Goal: Transaction & Acquisition: Purchase product/service

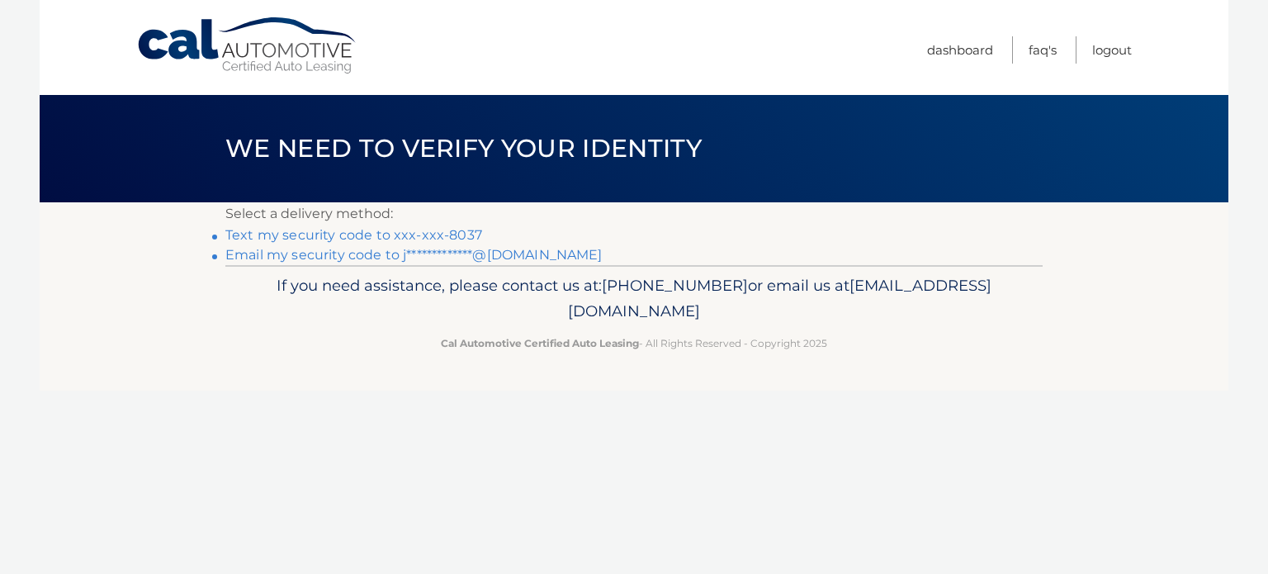
click at [389, 238] on link "Text my security code to xxx-xxx-8037" at bounding box center [353, 235] width 257 height 16
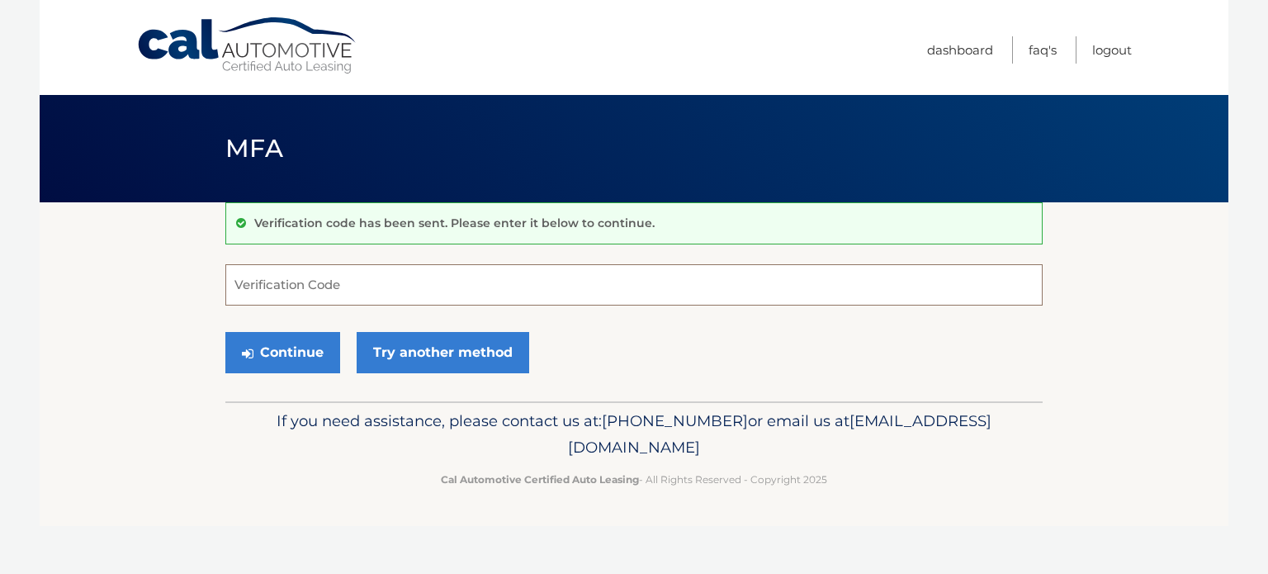
click at [332, 290] on input "Verification Code" at bounding box center [633, 284] width 817 height 41
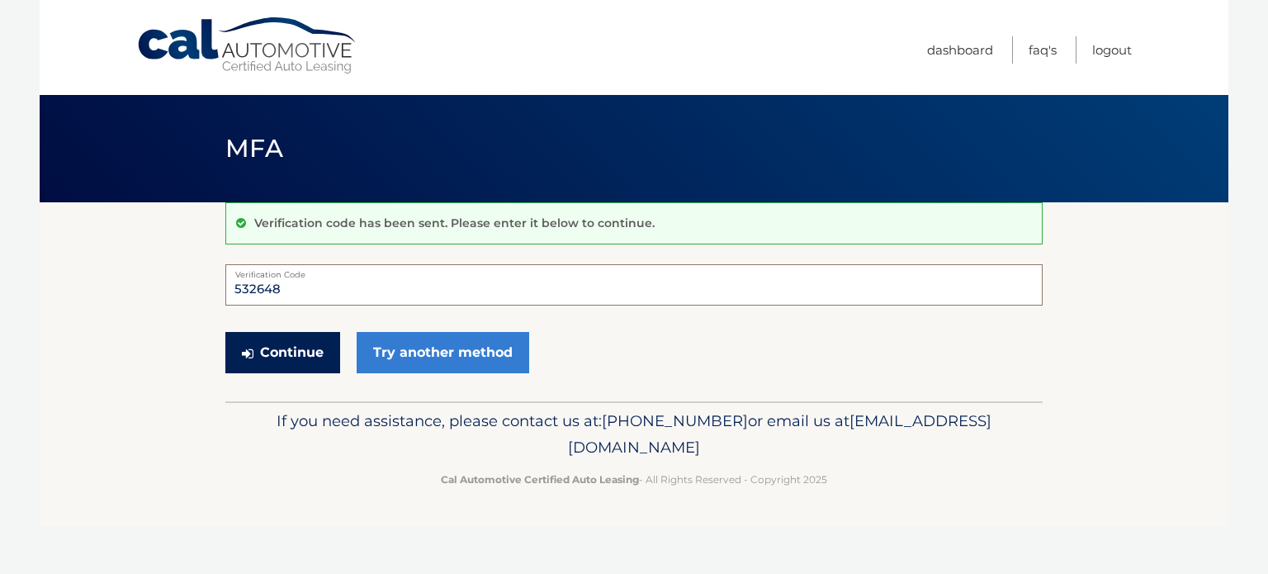
type input "532648"
click at [282, 349] on button "Continue" at bounding box center [282, 352] width 115 height 41
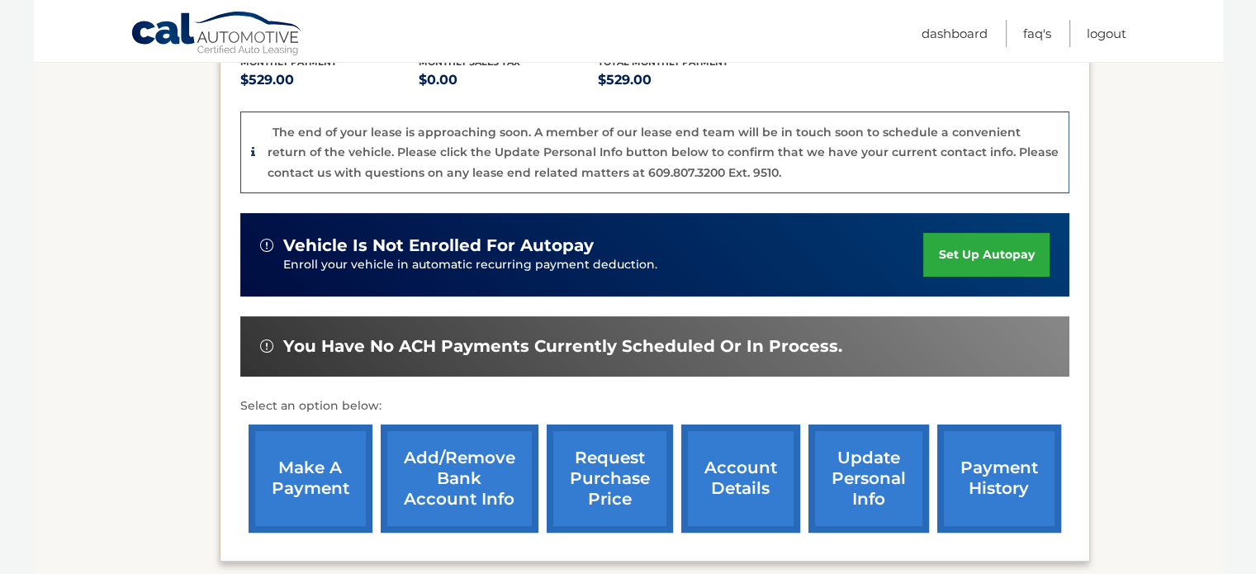
scroll to position [367, 0]
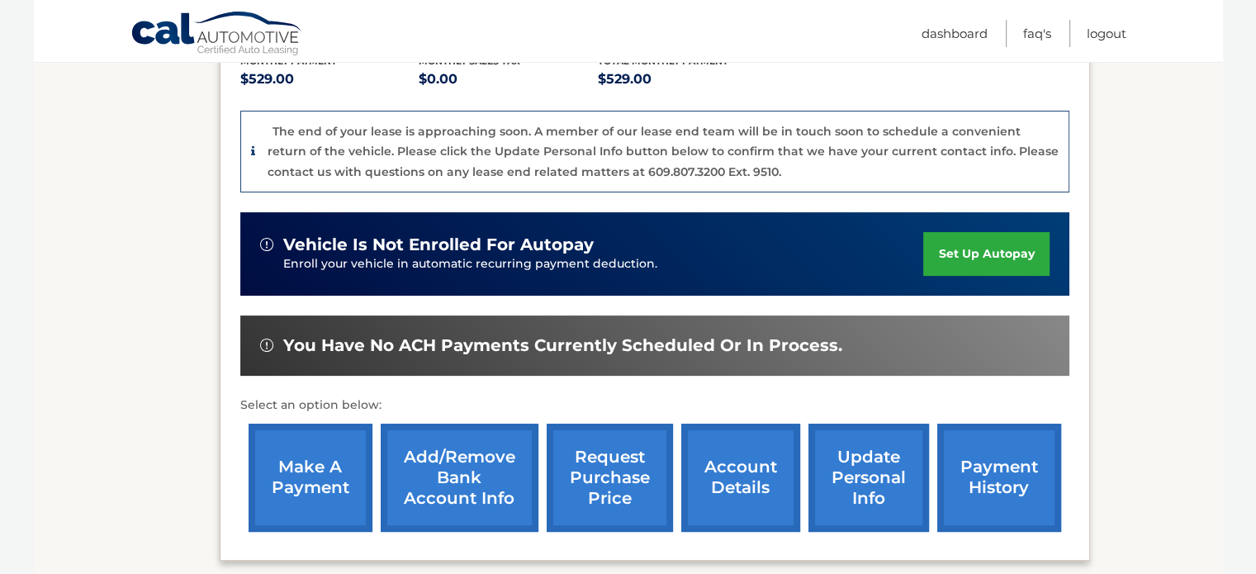
click at [280, 480] on link "make a payment" at bounding box center [311, 478] width 124 height 108
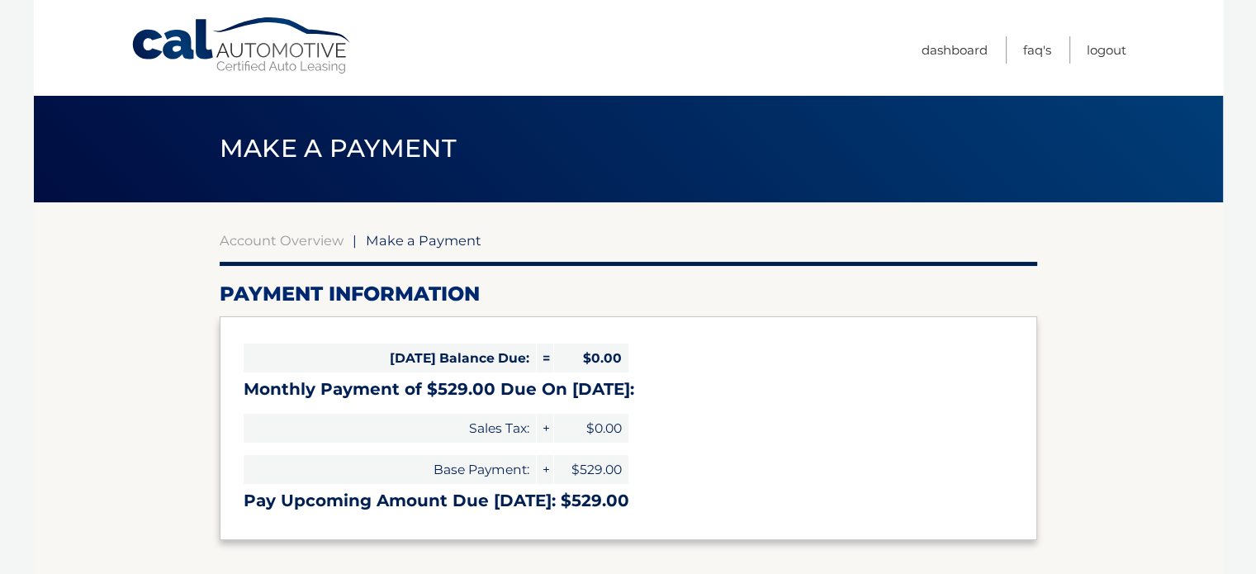
select select "NTI4ZjFmMTUtODFjMy00NjZkLWJiYjAtZGI1NDcxMzVkZmVj"
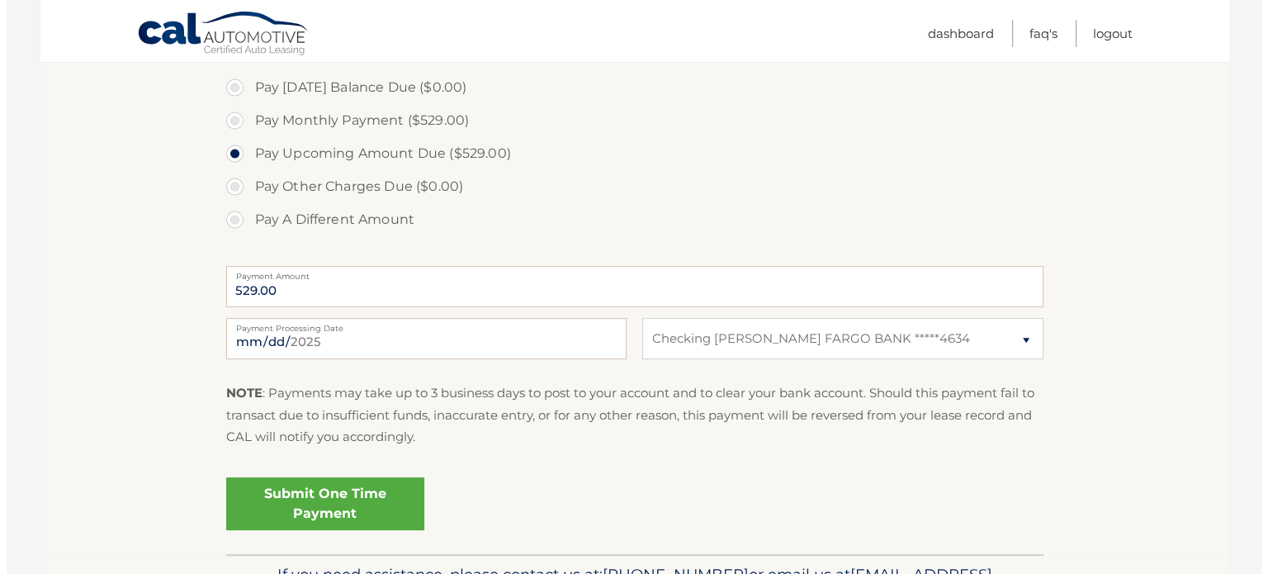
scroll to position [509, 0]
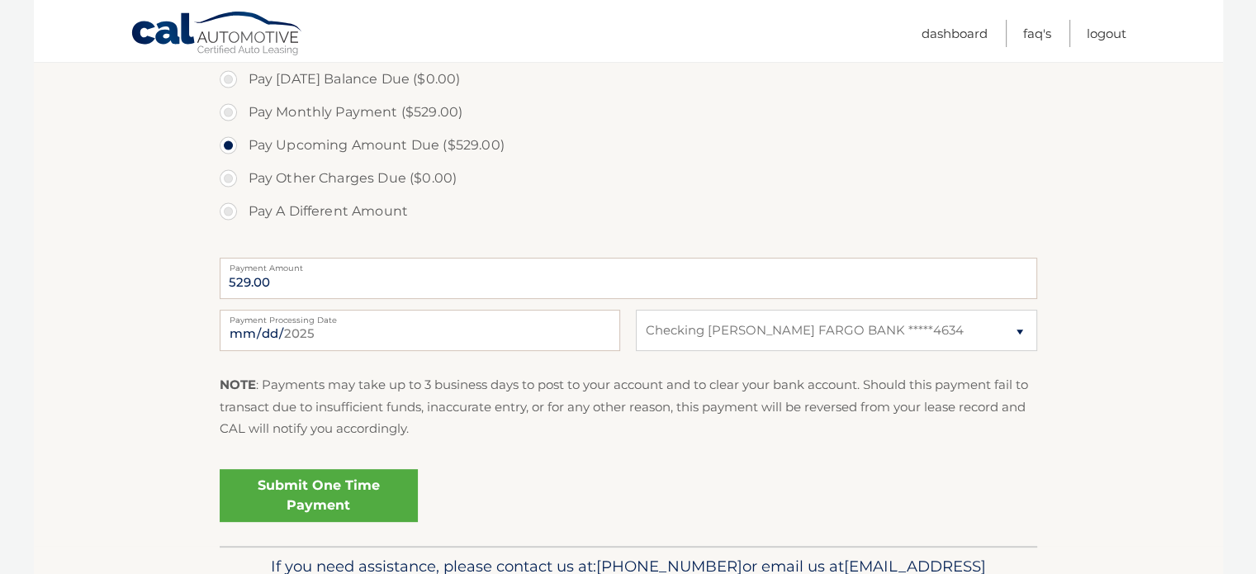
click at [281, 508] on link "Submit One Time Payment" at bounding box center [319, 495] width 198 height 53
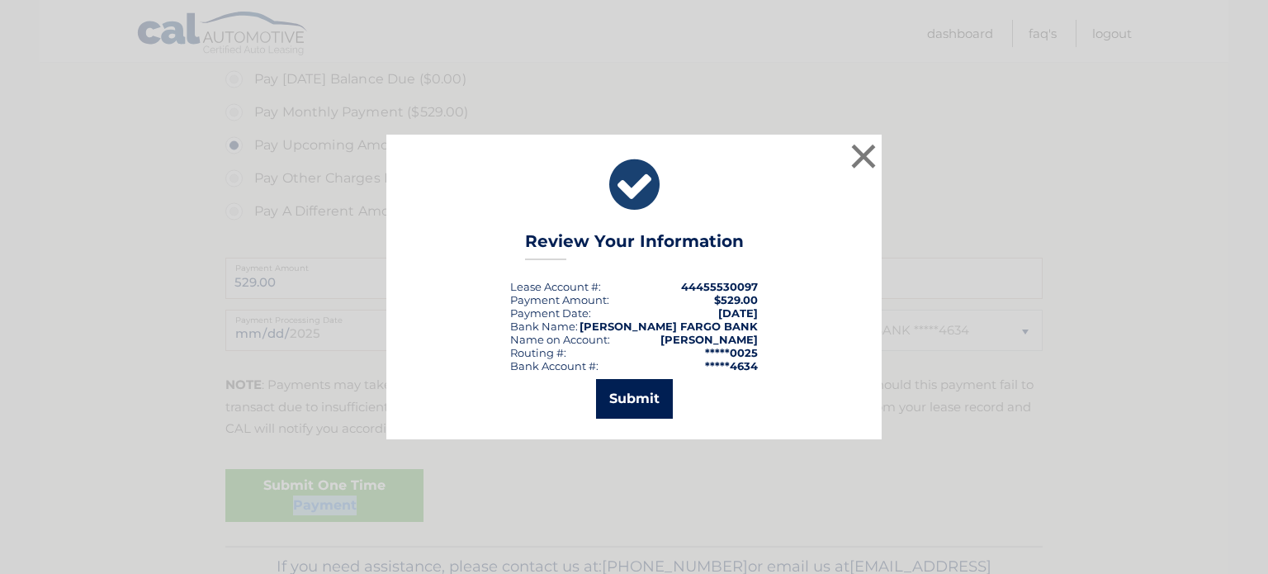
click at [631, 391] on button "Submit" at bounding box center [634, 399] width 77 height 40
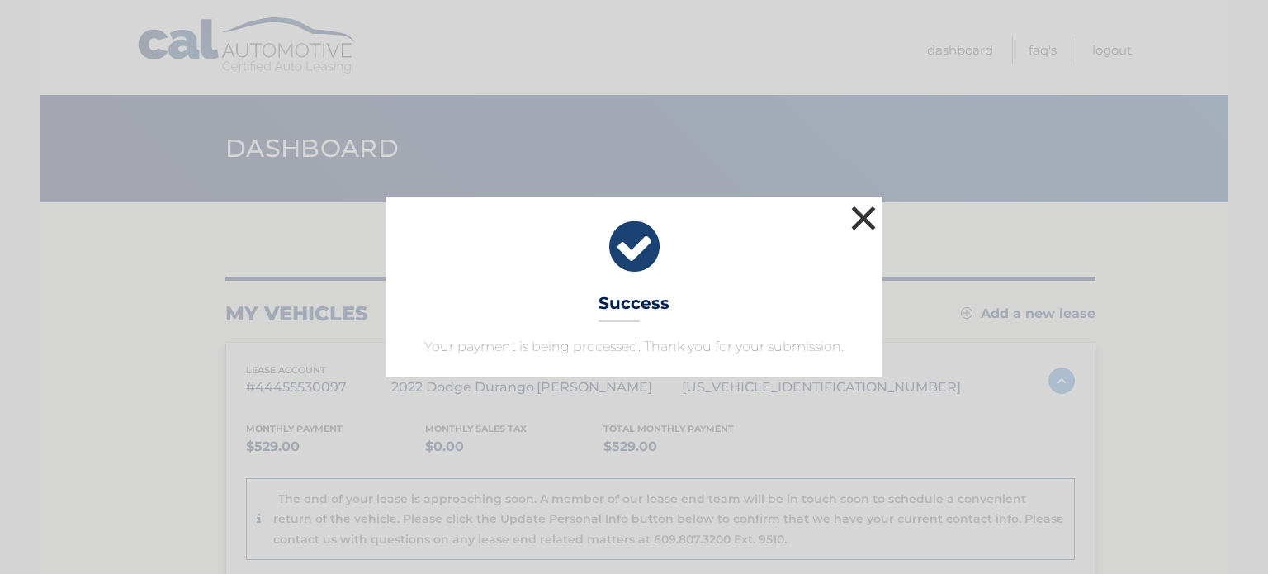
click at [863, 220] on button "×" at bounding box center [863, 217] width 33 height 33
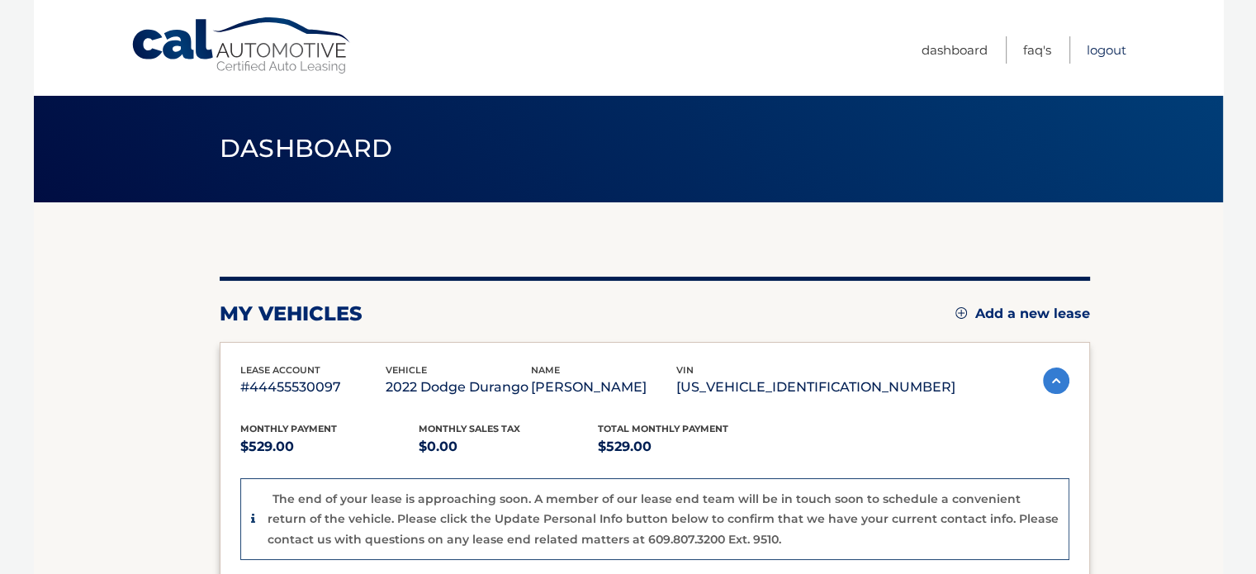
click at [1087, 50] on link "Logout" at bounding box center [1107, 49] width 40 height 27
